Goal: Entertainment & Leisure: Consume media (video, audio)

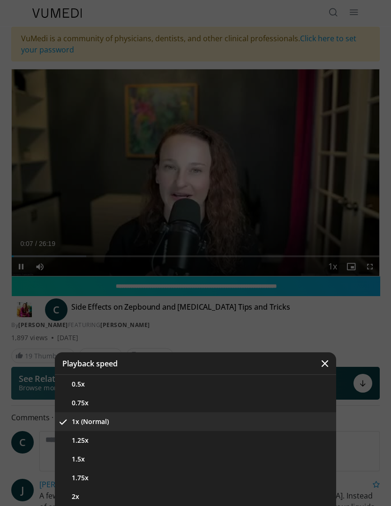
click at [88, 440] on button "1.25x" at bounding box center [195, 440] width 281 height 19
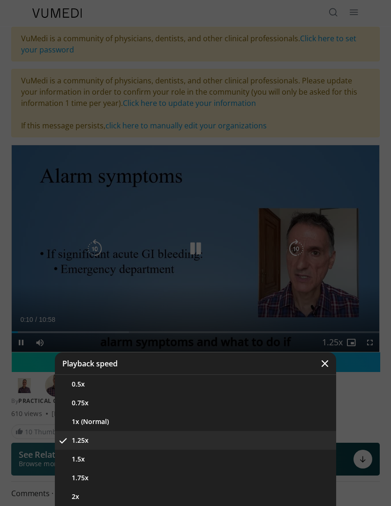
click at [95, 426] on button "1x (Normal)" at bounding box center [195, 422] width 281 height 19
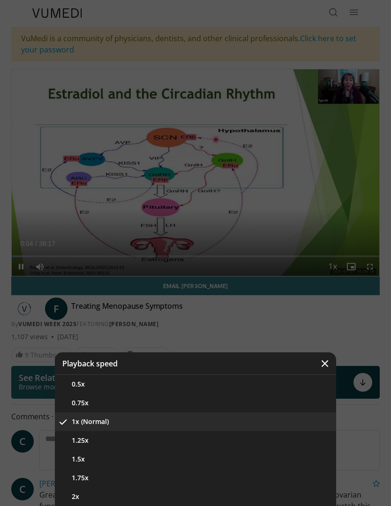
click at [92, 440] on button "1.25x" at bounding box center [195, 440] width 281 height 19
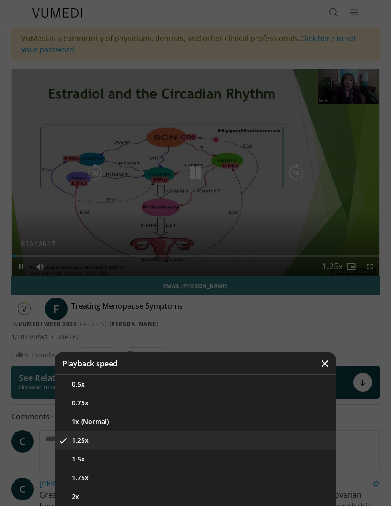
click at [90, 460] on button "1.5x" at bounding box center [195, 459] width 281 height 19
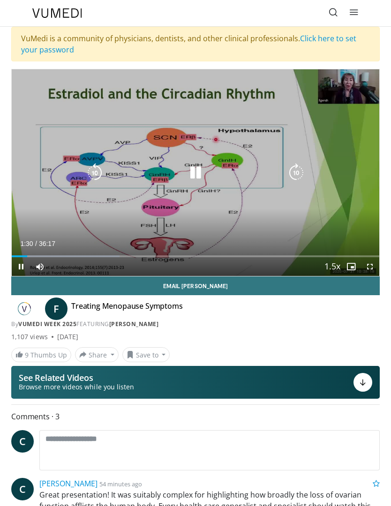
click at [200, 172] on icon "Video Player" at bounding box center [195, 173] width 19 height 19
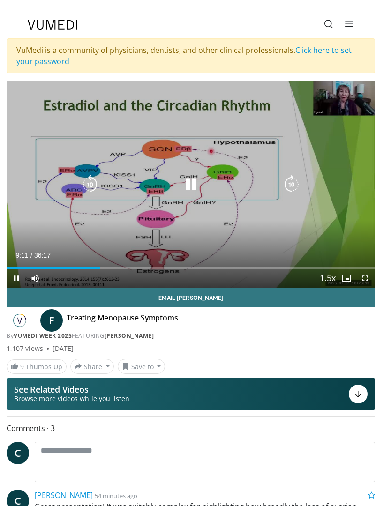
scroll to position [0, 0]
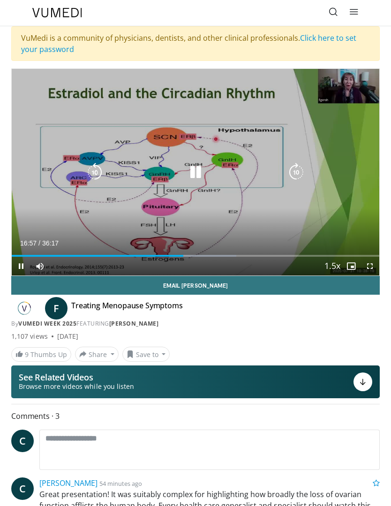
click at [17, 266] on span "Video Player" at bounding box center [21, 266] width 19 height 19
click at [93, 176] on icon "Video Player" at bounding box center [94, 172] width 19 height 19
click at [103, 176] on icon "Video Player" at bounding box center [94, 172] width 19 height 19
click at [100, 174] on icon "Video Player" at bounding box center [94, 172] width 19 height 19
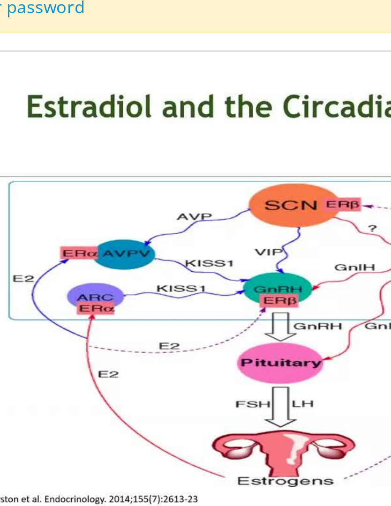
scroll to position [0, 0]
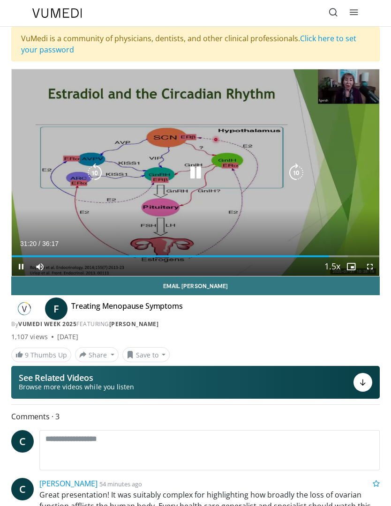
click at [98, 173] on icon "Video Player" at bounding box center [94, 173] width 19 height 19
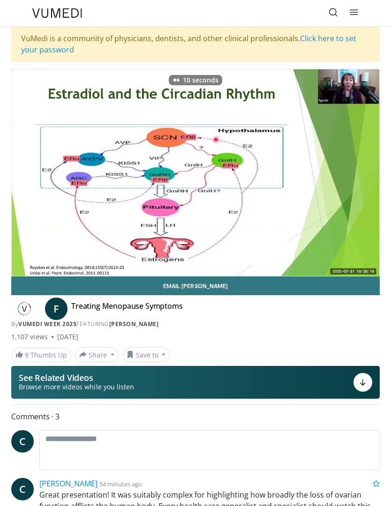
click at [101, 166] on icon "Video Player" at bounding box center [94, 173] width 19 height 19
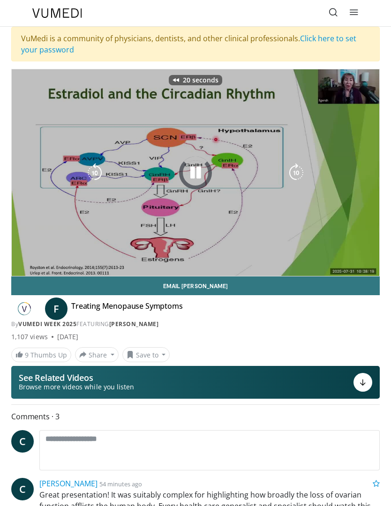
click at [104, 170] on icon "Video Player" at bounding box center [94, 173] width 19 height 19
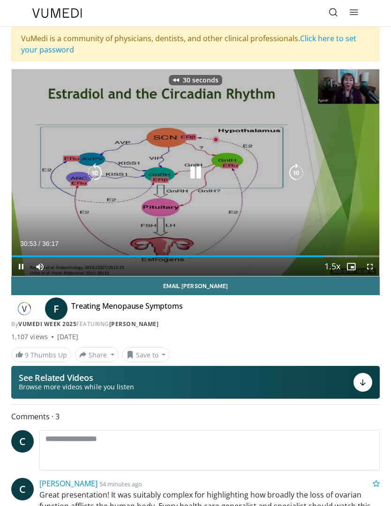
click at [94, 167] on icon "Video Player" at bounding box center [94, 173] width 19 height 19
click at [96, 178] on icon "Video Player" at bounding box center [94, 173] width 19 height 19
click at [95, 173] on icon "Video Player" at bounding box center [94, 173] width 19 height 19
click at [98, 171] on icon "Video Player" at bounding box center [94, 173] width 19 height 19
click at [99, 169] on icon "Video Player" at bounding box center [94, 173] width 19 height 19
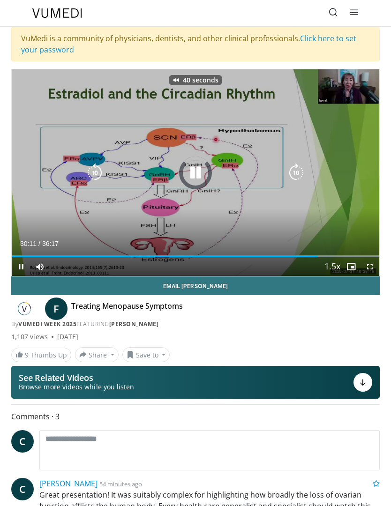
click at [100, 170] on icon "Video Player" at bounding box center [94, 173] width 19 height 19
click at [101, 175] on icon "Video Player" at bounding box center [94, 173] width 19 height 19
